Goal: Use online tool/utility: Utilize a website feature to perform a specific function

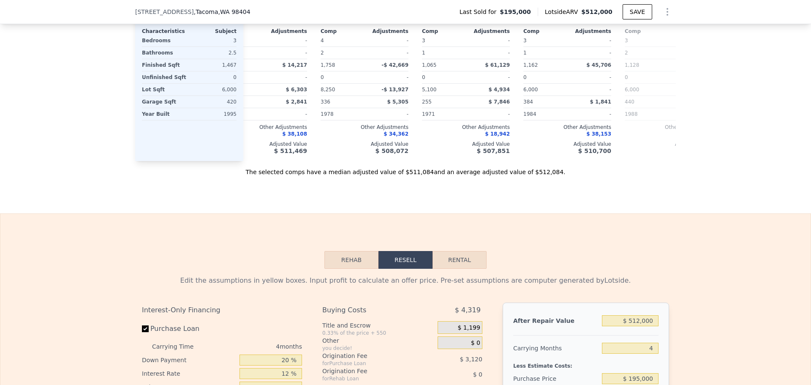
scroll to position [1123, 0]
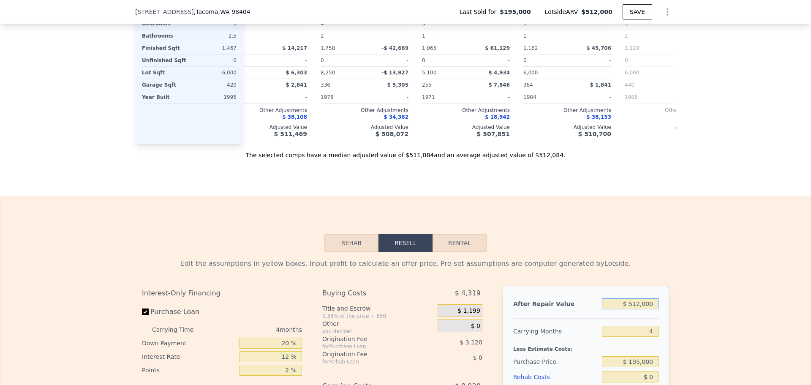
click at [640, 309] on input "$ 512,000" at bounding box center [630, 303] width 57 height 11
type input "$ 45"
type input "-$ 208,064"
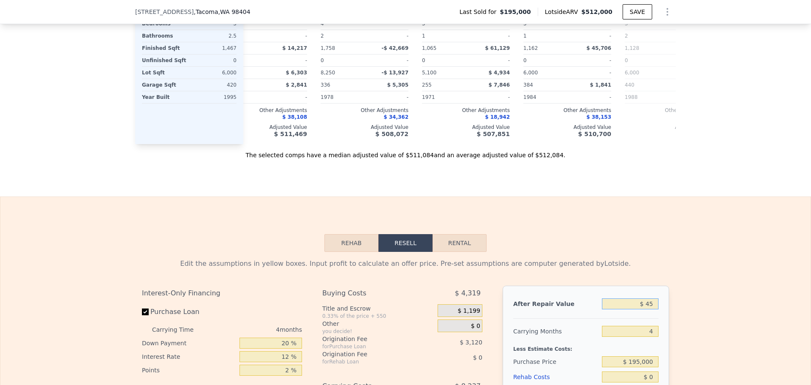
type input "$ 450"
type input "-$ 207,688"
type input "$ 450,000"
type input "$ 209,285"
type input "$ 450,000"
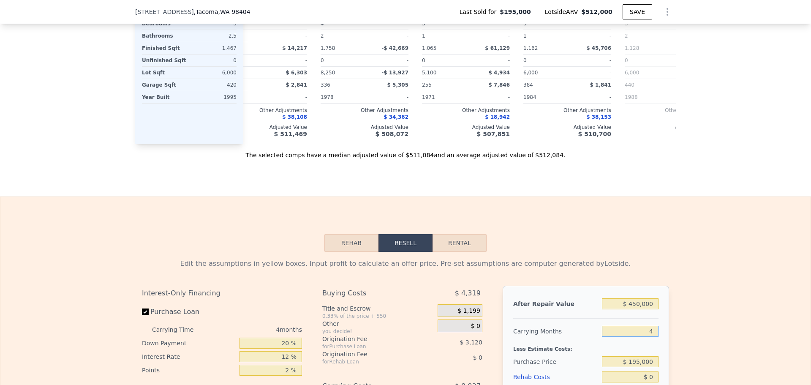
click at [646, 337] on input "4" at bounding box center [630, 331] width 57 height 11
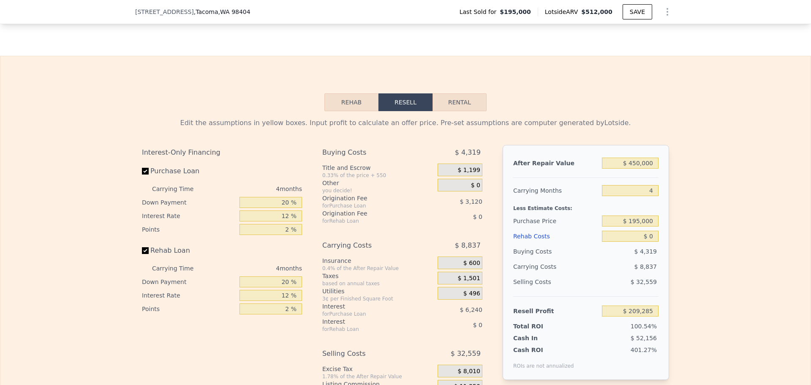
click at [696, 301] on div "Edit the assumptions in yellow boxes. Input profit to calculate an offer price.…" at bounding box center [405, 268] width 810 height 314
click at [639, 242] on input "$ 0" at bounding box center [630, 236] width 57 height 11
type input "$ 65"
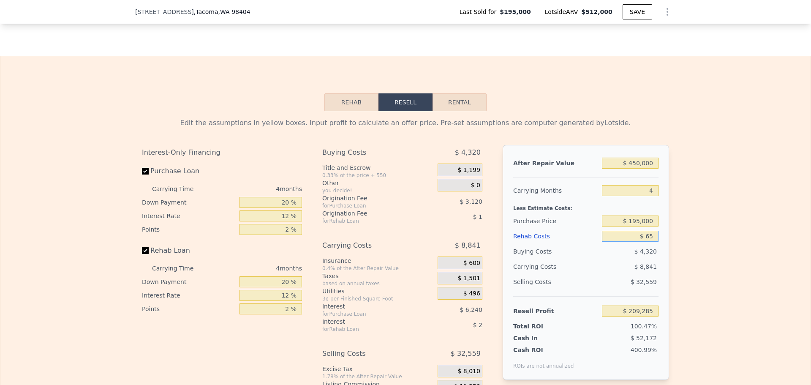
type input "$ 209,215"
type input "$ 65,000"
type input "$ 141,165"
type input "$ 65,000"
click at [637, 226] on input "$ 195,000" at bounding box center [630, 220] width 57 height 11
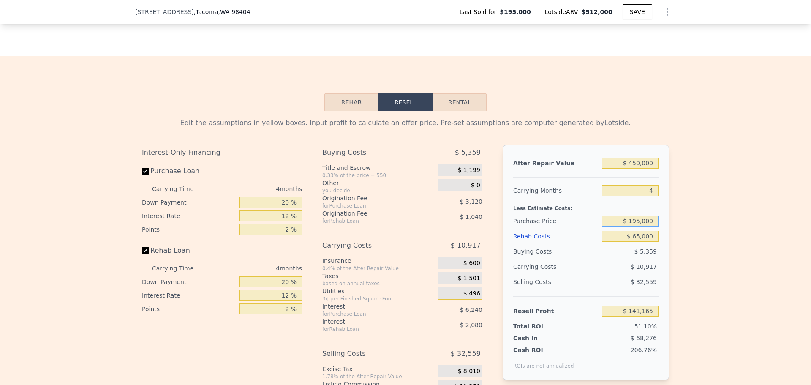
click at [637, 226] on input "$ 195,000" at bounding box center [630, 220] width 57 height 11
type input "$ 280,000"
click at [570, 259] on div "Buying Costs" at bounding box center [555, 251] width 85 height 15
type input "$ 51,802"
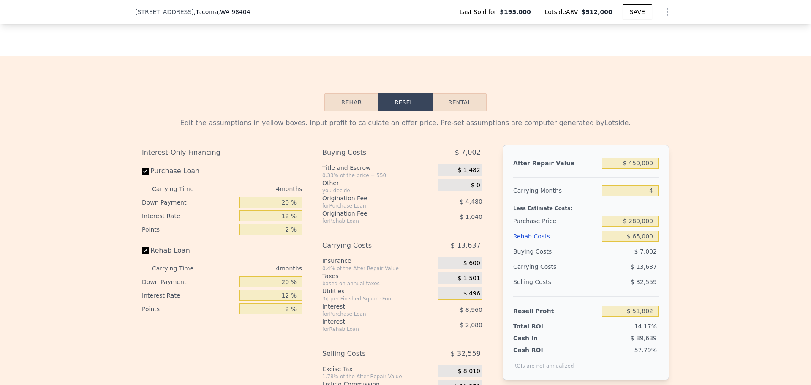
scroll to position [1404, 0]
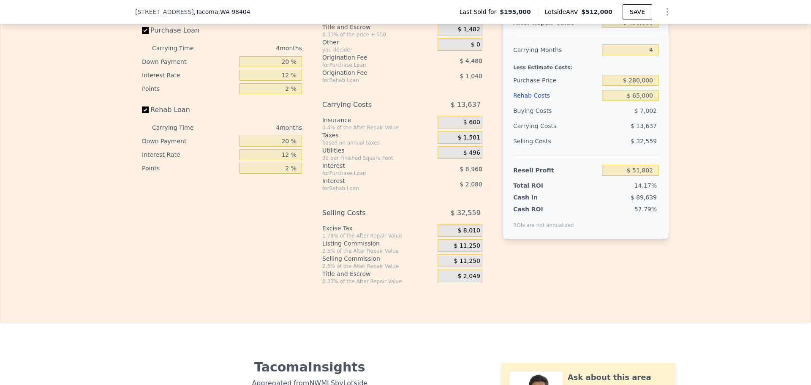
click at [466, 250] on span "$ 11,250" at bounding box center [467, 246] width 26 height 8
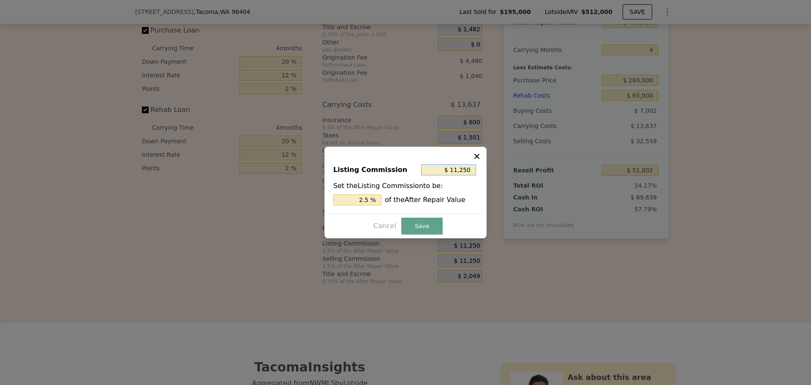
click at [464, 171] on input "$ 11,250" at bounding box center [448, 169] width 55 height 11
type input "$ 1"
type input "0.000 %"
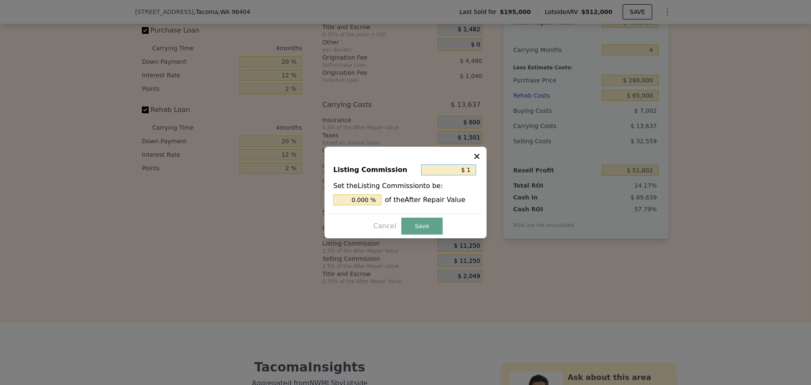
type input "$ 10"
type input "0.002 %"
type input "$ 100"
type input "0.022 %"
type input "$ 1,000"
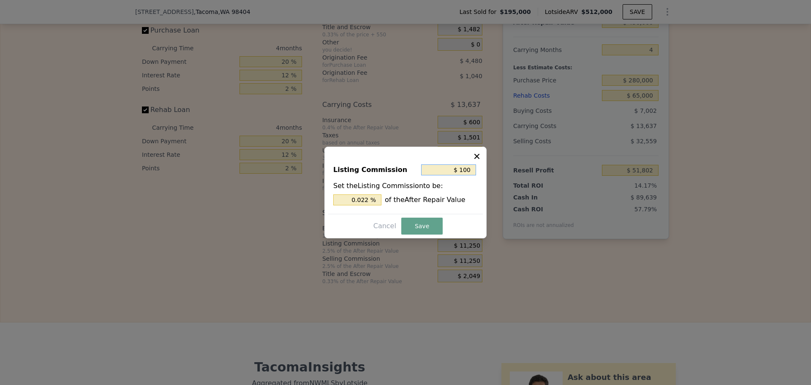
type input "0.222 %"
type input "$ 1,000"
click at [418, 228] on button "Save" at bounding box center [421, 225] width 41 height 17
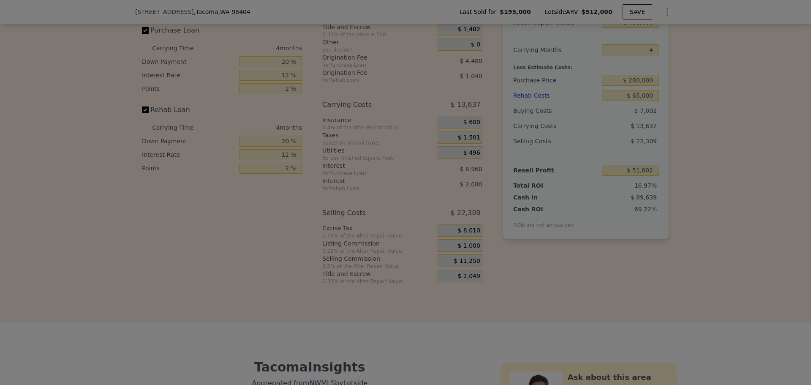
type input "$ 62,052"
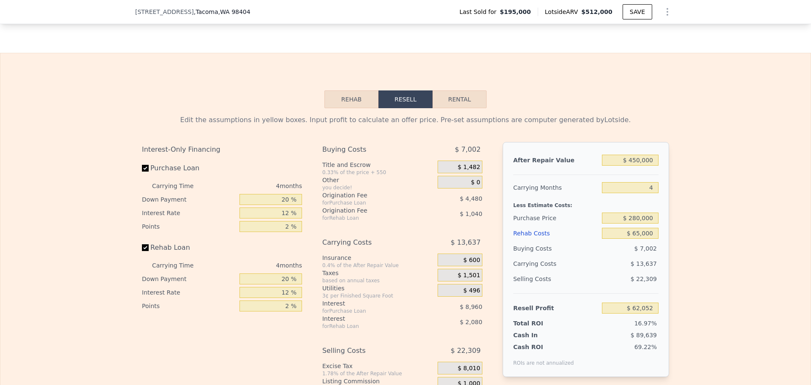
scroll to position [1264, 0]
